Goal: Find specific page/section

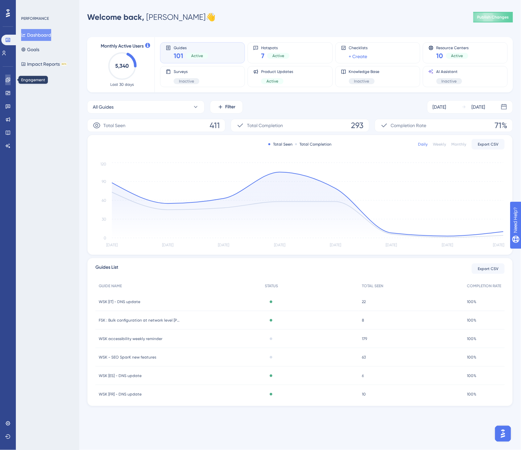
click at [11, 80] on link at bounding box center [7, 80] width 5 height 11
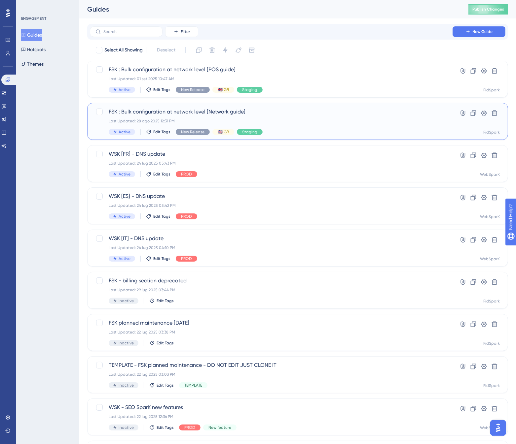
click at [198, 110] on span "FSK : Bulk configuration at network level [Network guide]" at bounding box center [271, 112] width 325 height 8
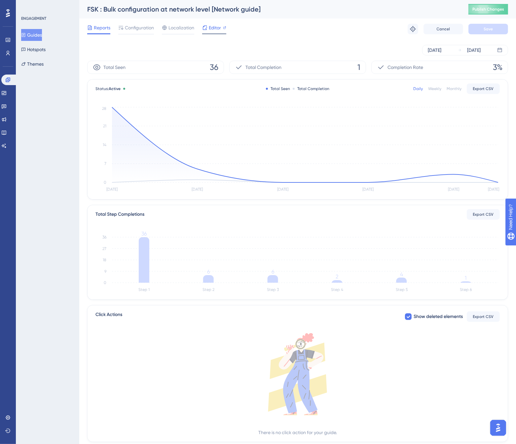
click at [215, 30] on span "Editor" at bounding box center [215, 28] width 12 height 8
click at [128, 25] on span "Configuration" at bounding box center [139, 28] width 29 height 8
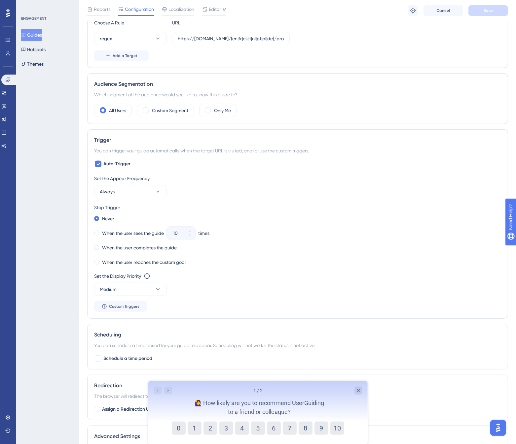
scroll to position [183, 0]
click at [355, 389] on icon "Close survey" at bounding box center [357, 390] width 5 height 5
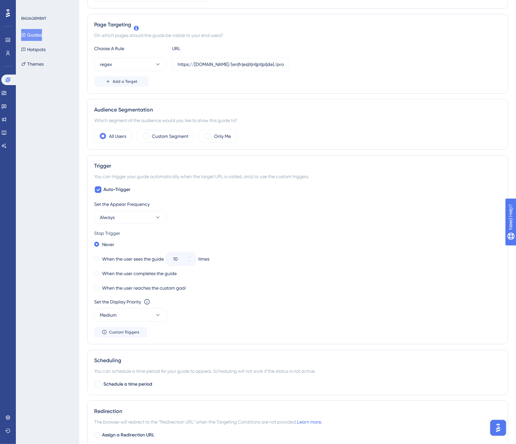
scroll to position [0, 0]
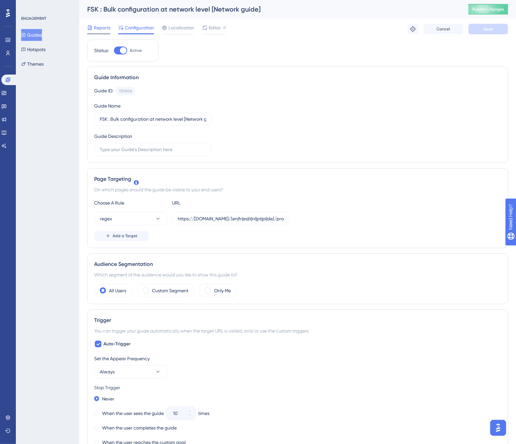
click at [94, 25] on span "Reports" at bounding box center [102, 28] width 17 height 8
